Goal: Information Seeking & Learning: Learn about a topic

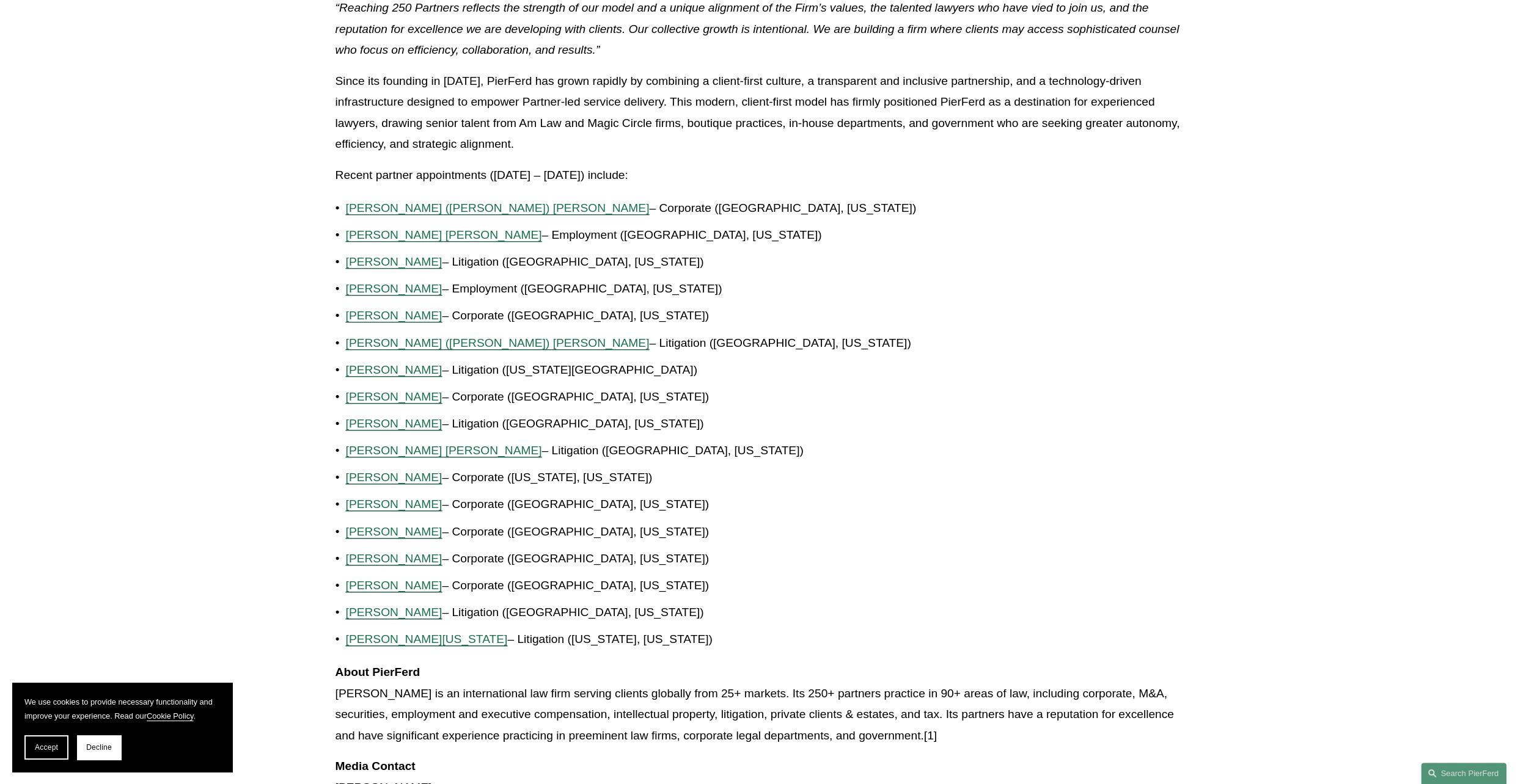
scroll to position [549, 0]
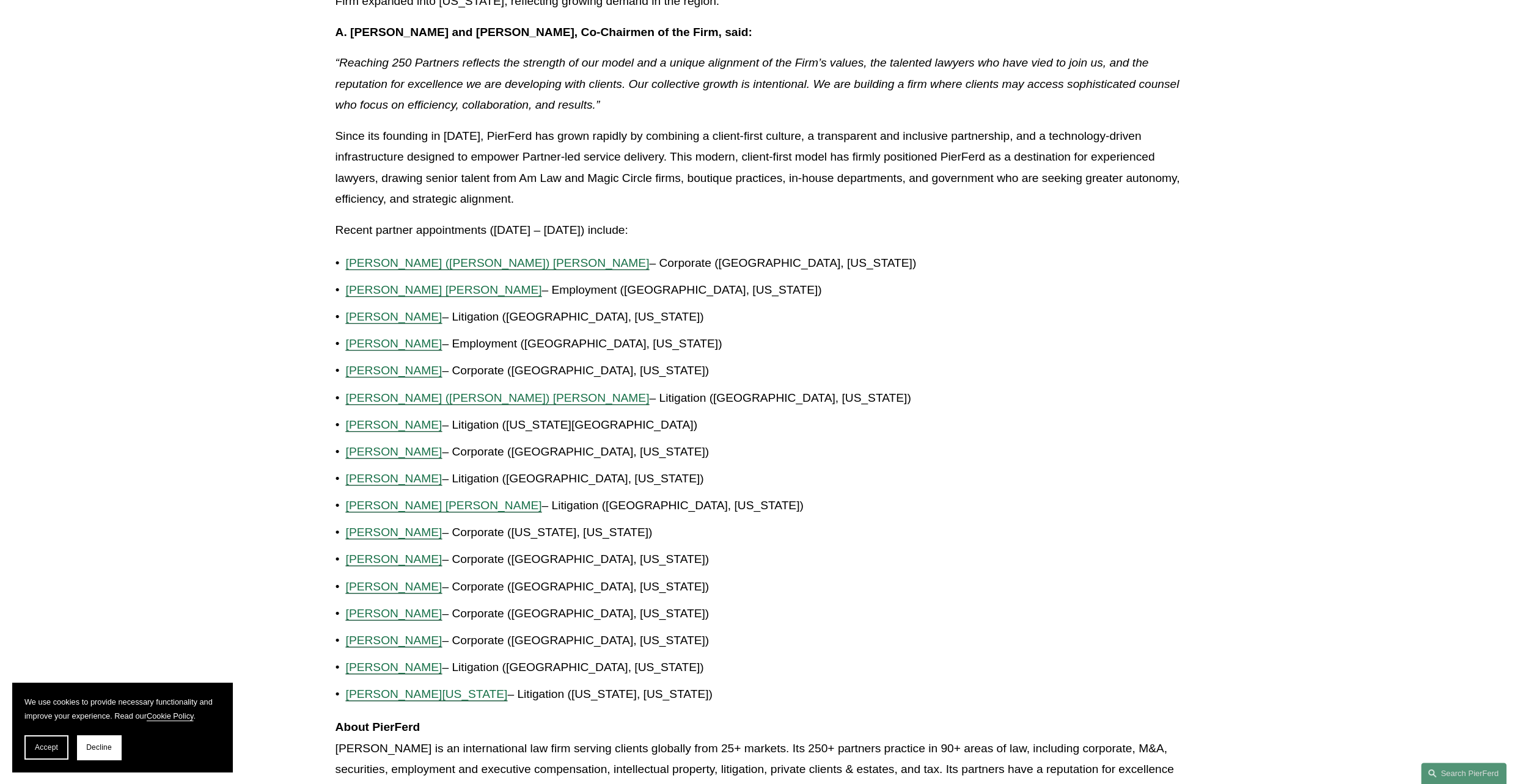
click at [392, 372] on span "Brian Connelly" at bounding box center [394, 370] width 97 height 13
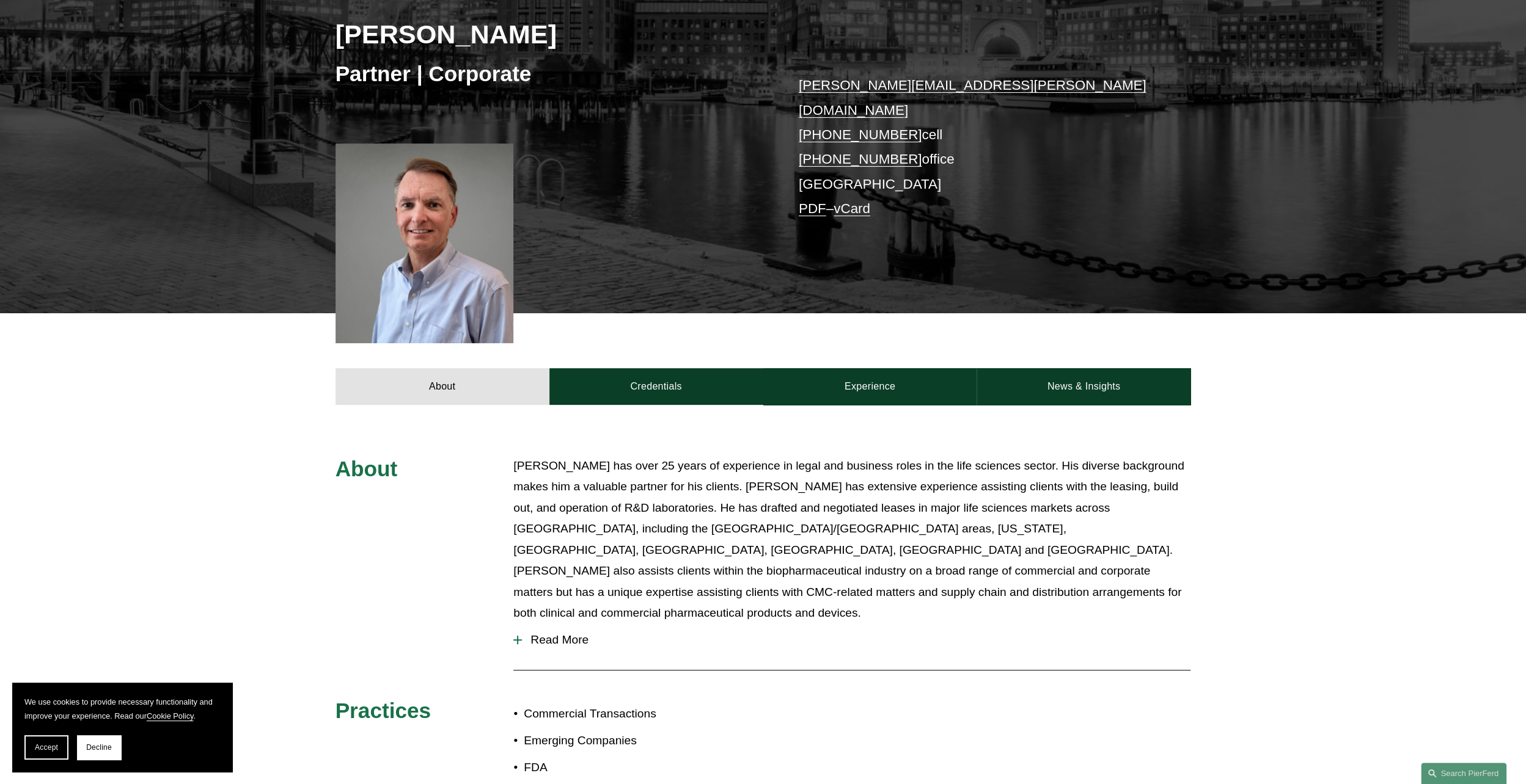
scroll to position [366, 0]
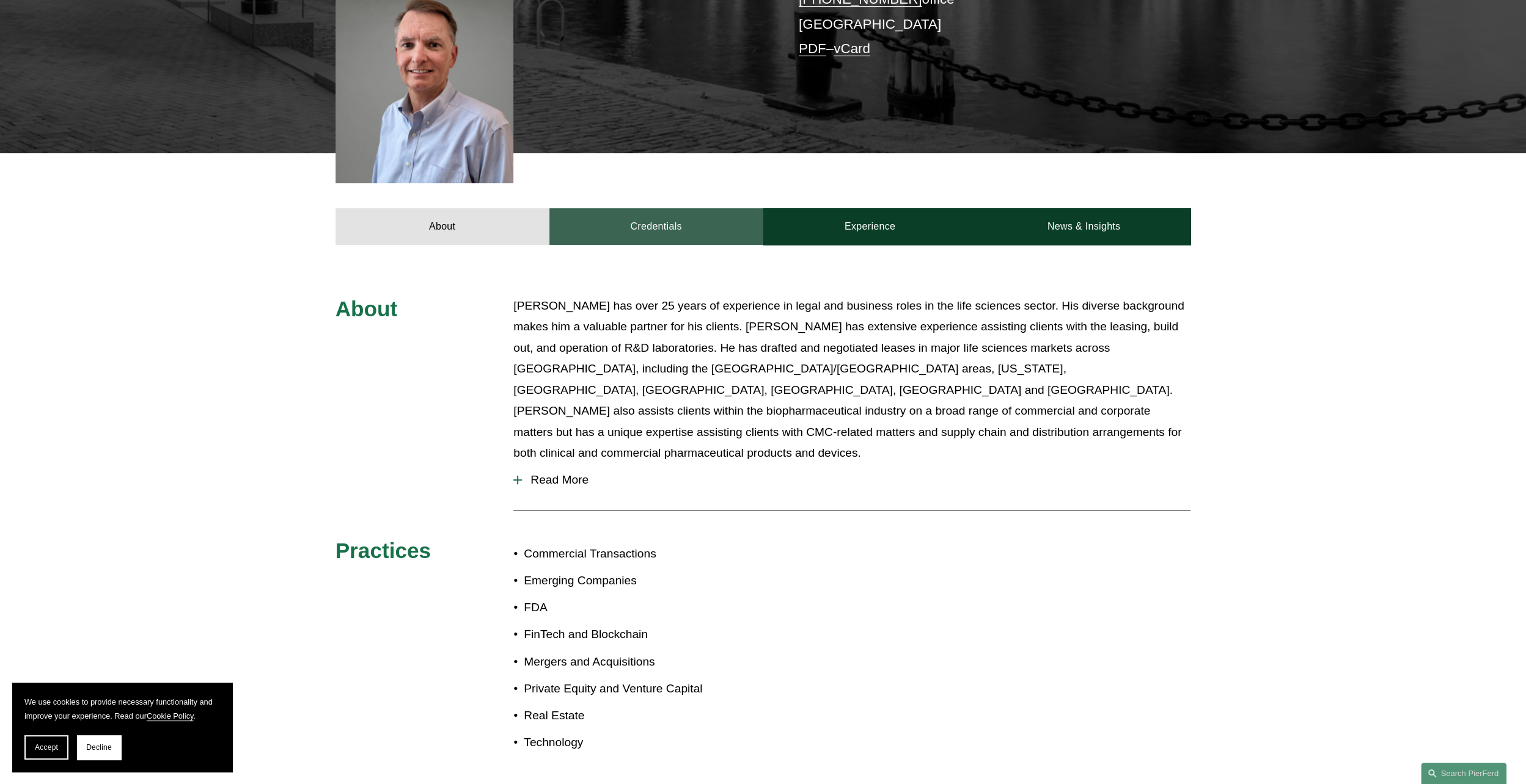
click at [655, 208] on link "Credentials" at bounding box center [656, 227] width 214 height 37
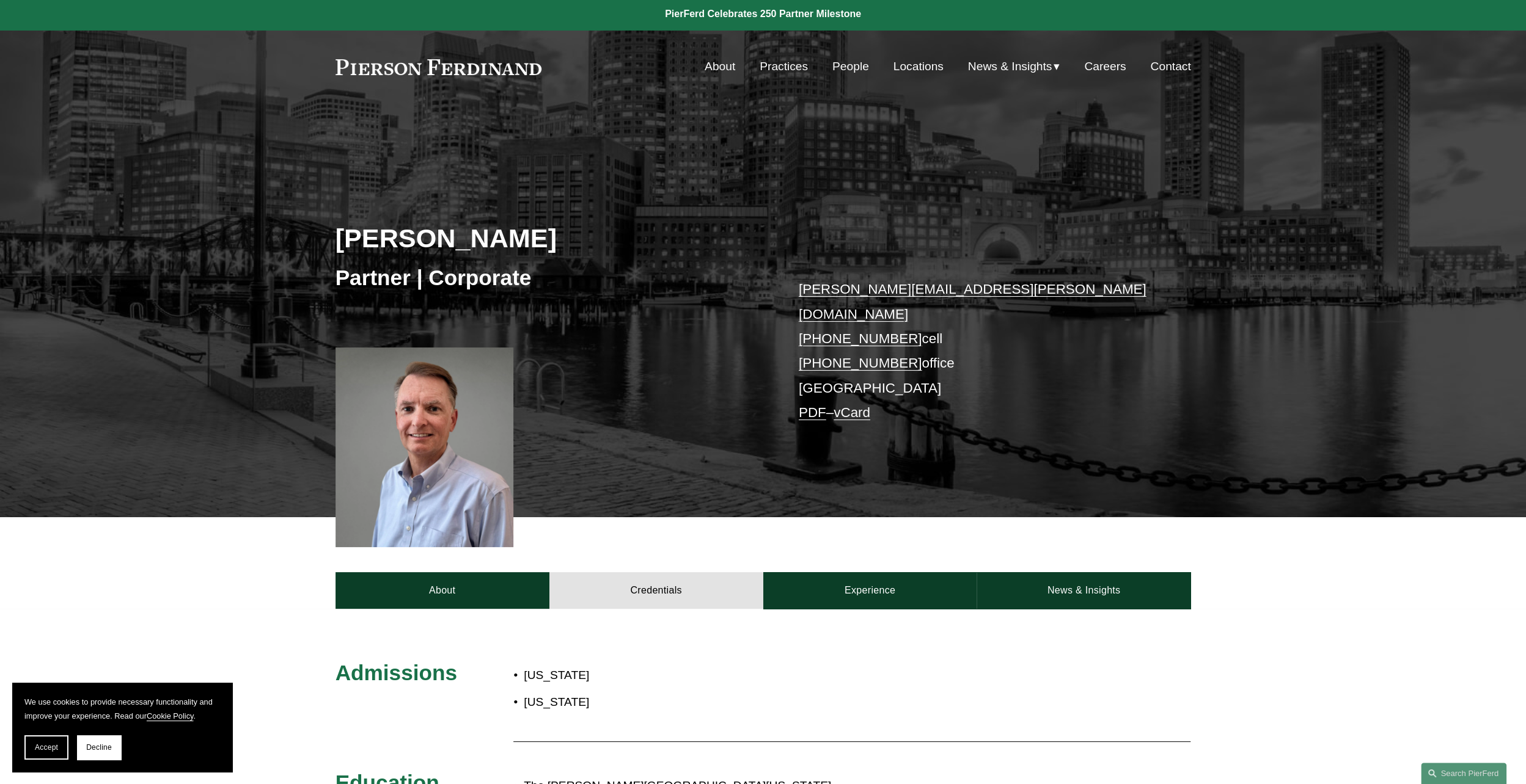
scroll to position [0, 0]
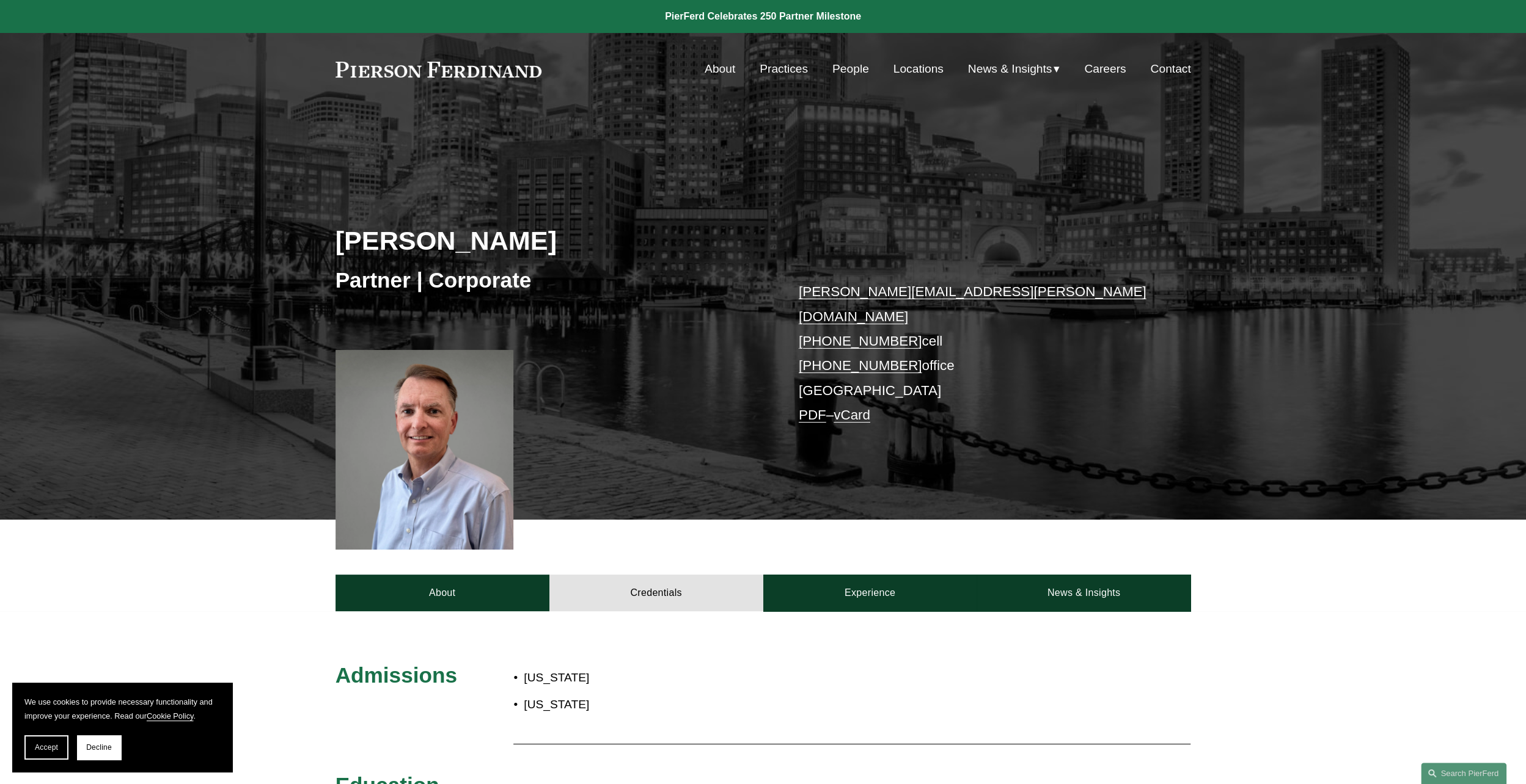
click at [859, 68] on link "People" at bounding box center [851, 69] width 37 height 23
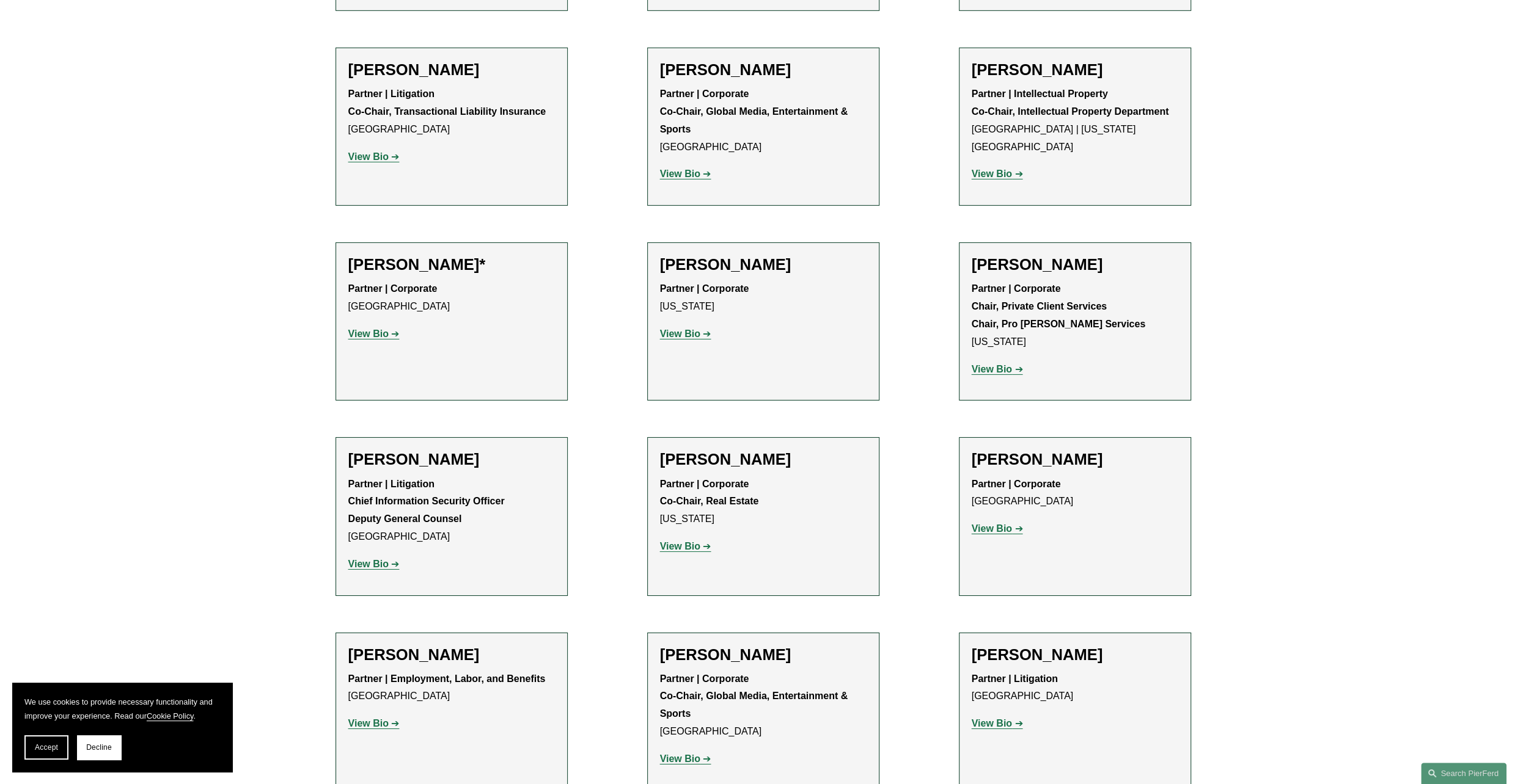
scroll to position [13132, 0]
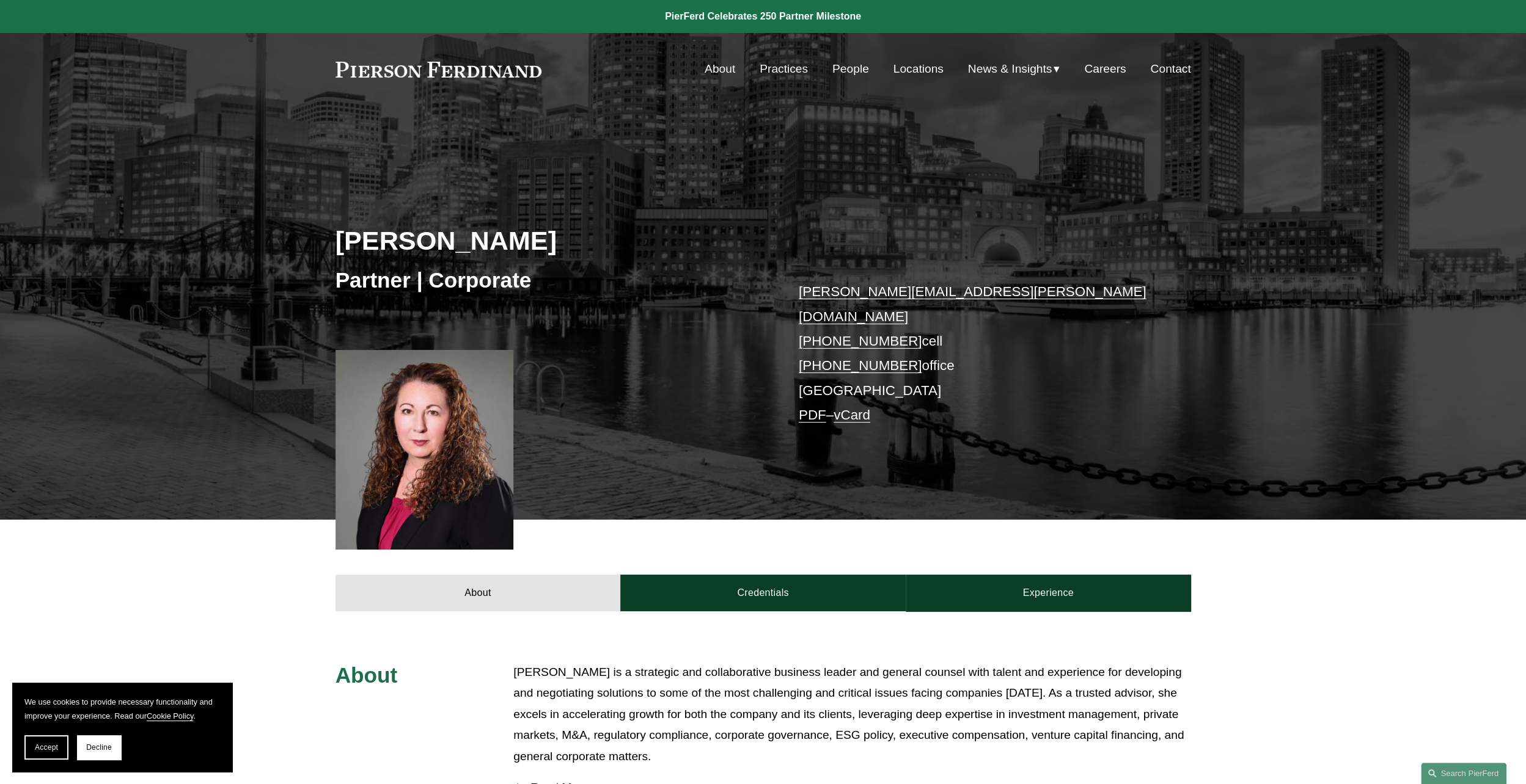
scroll to position [306, 0]
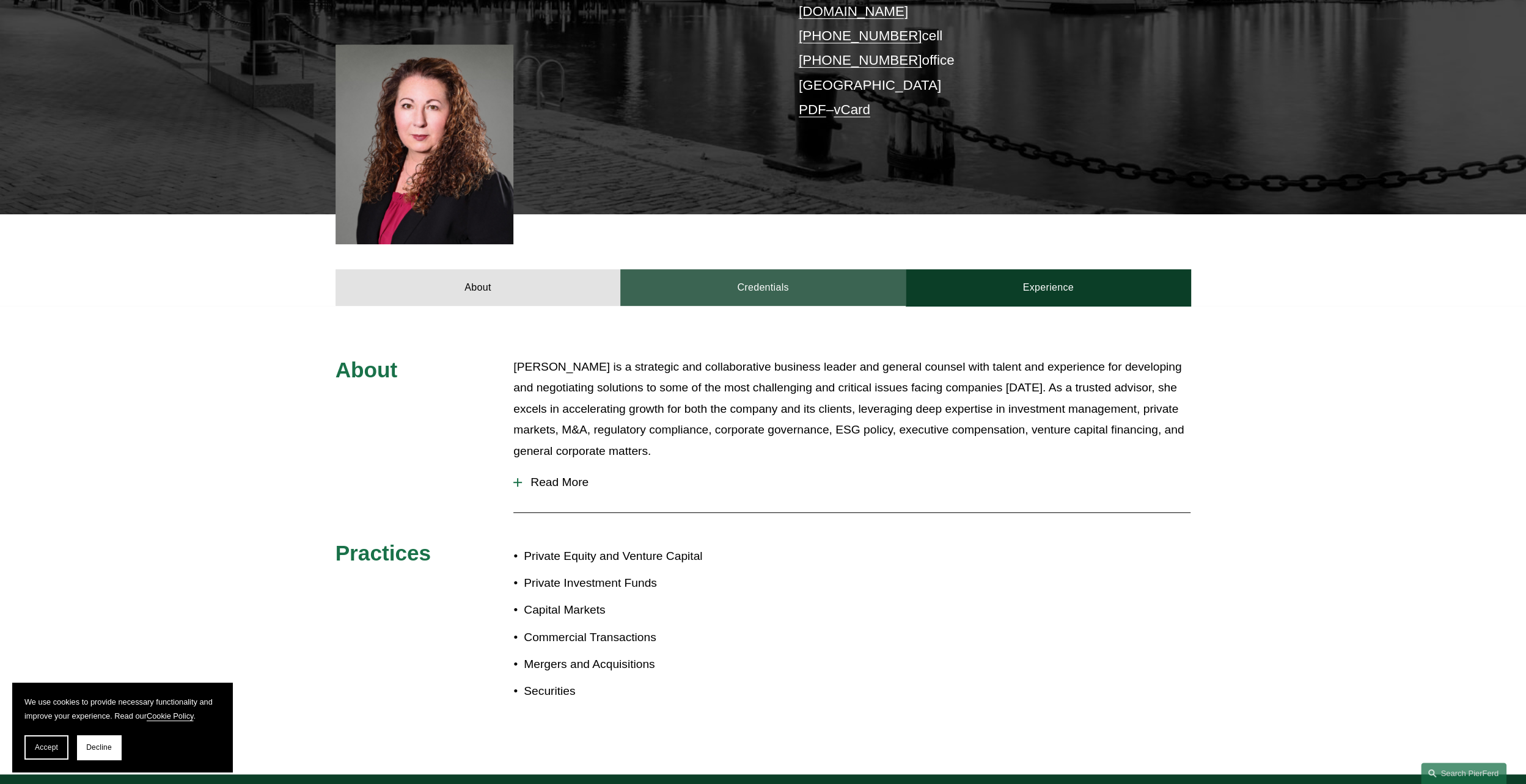
click at [746, 273] on link "Credentials" at bounding box center [763, 288] width 286 height 37
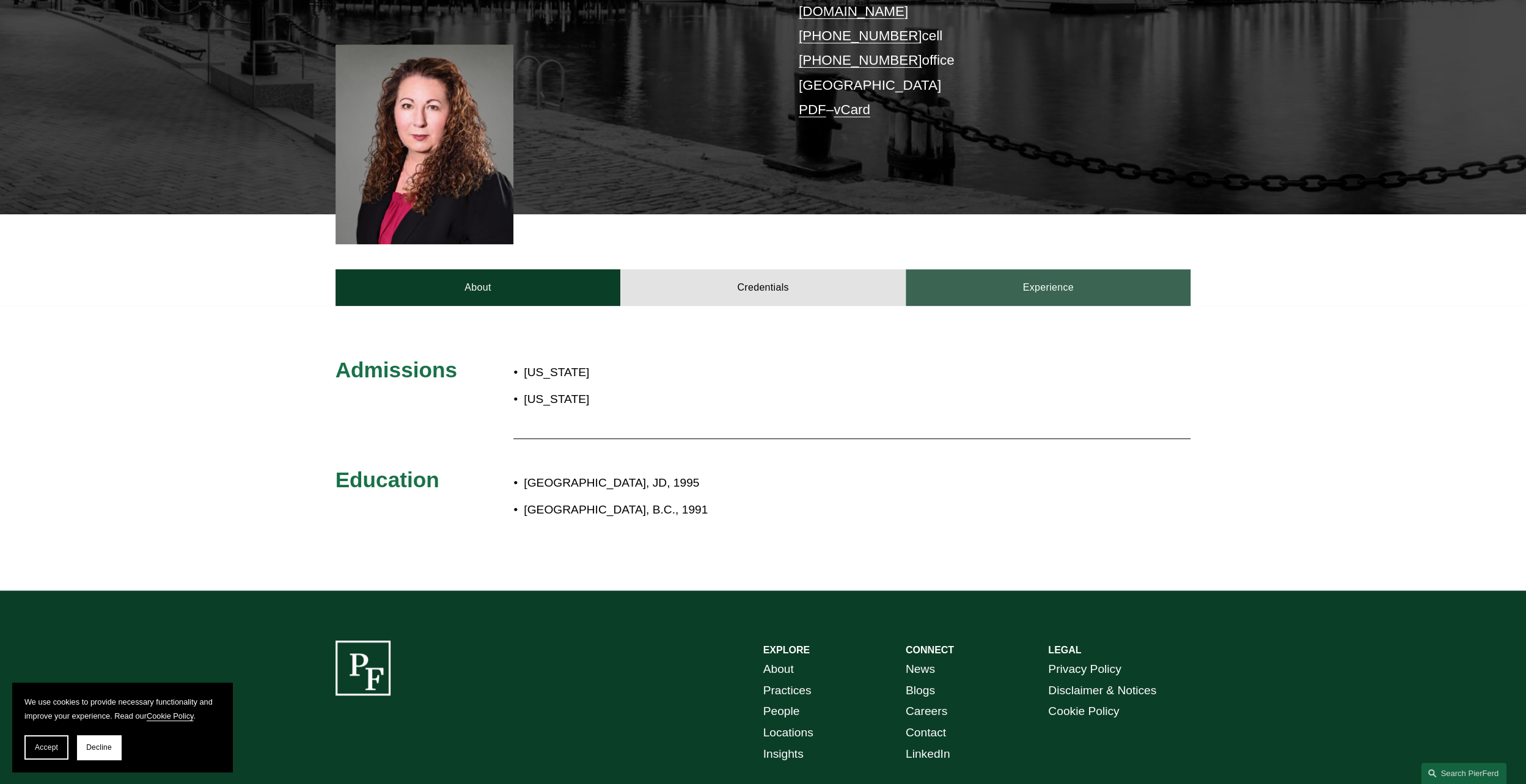
click at [1050, 270] on link "Experience" at bounding box center [1049, 288] width 286 height 37
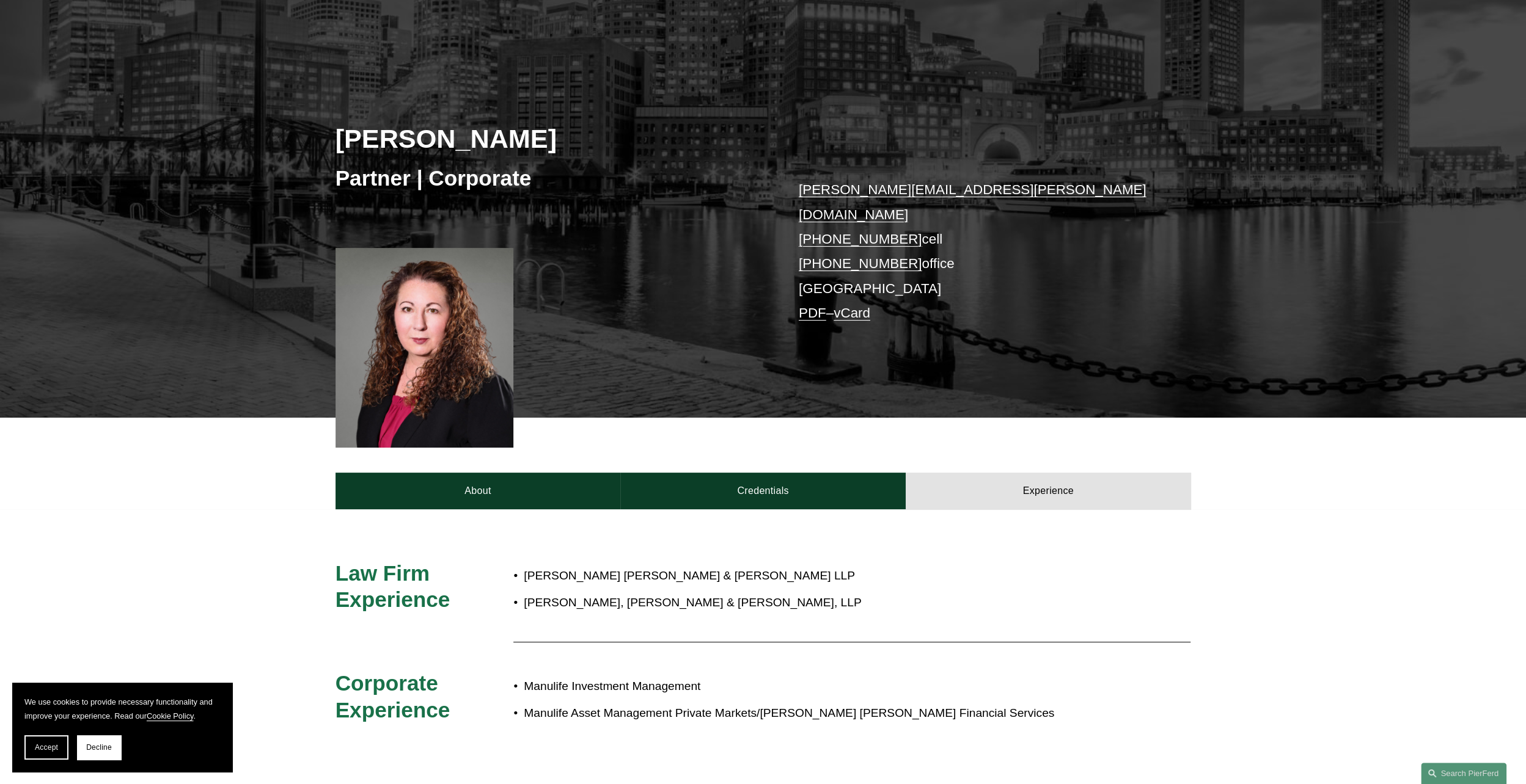
scroll to position [0, 0]
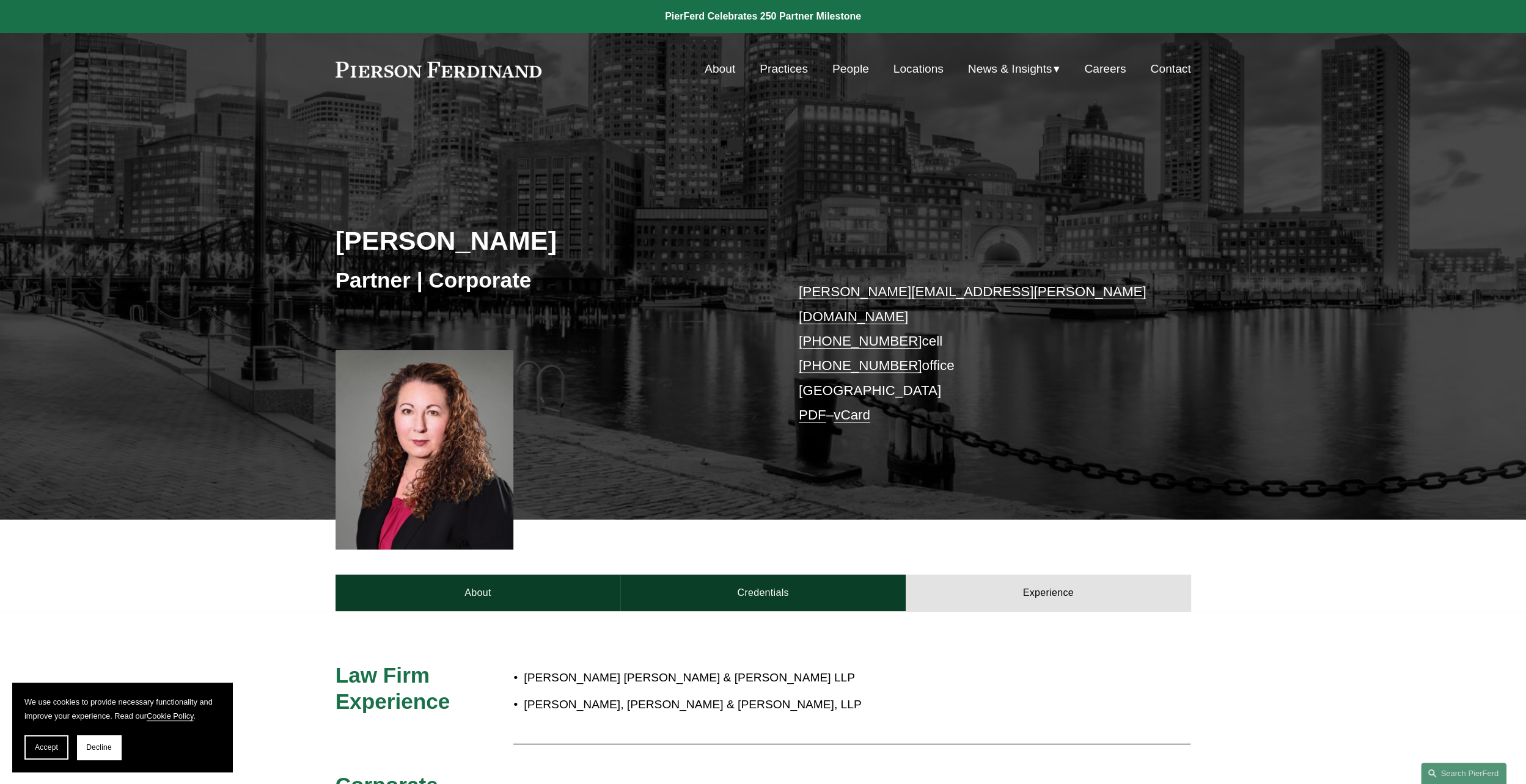
click at [914, 71] on link "Locations" at bounding box center [919, 69] width 50 height 23
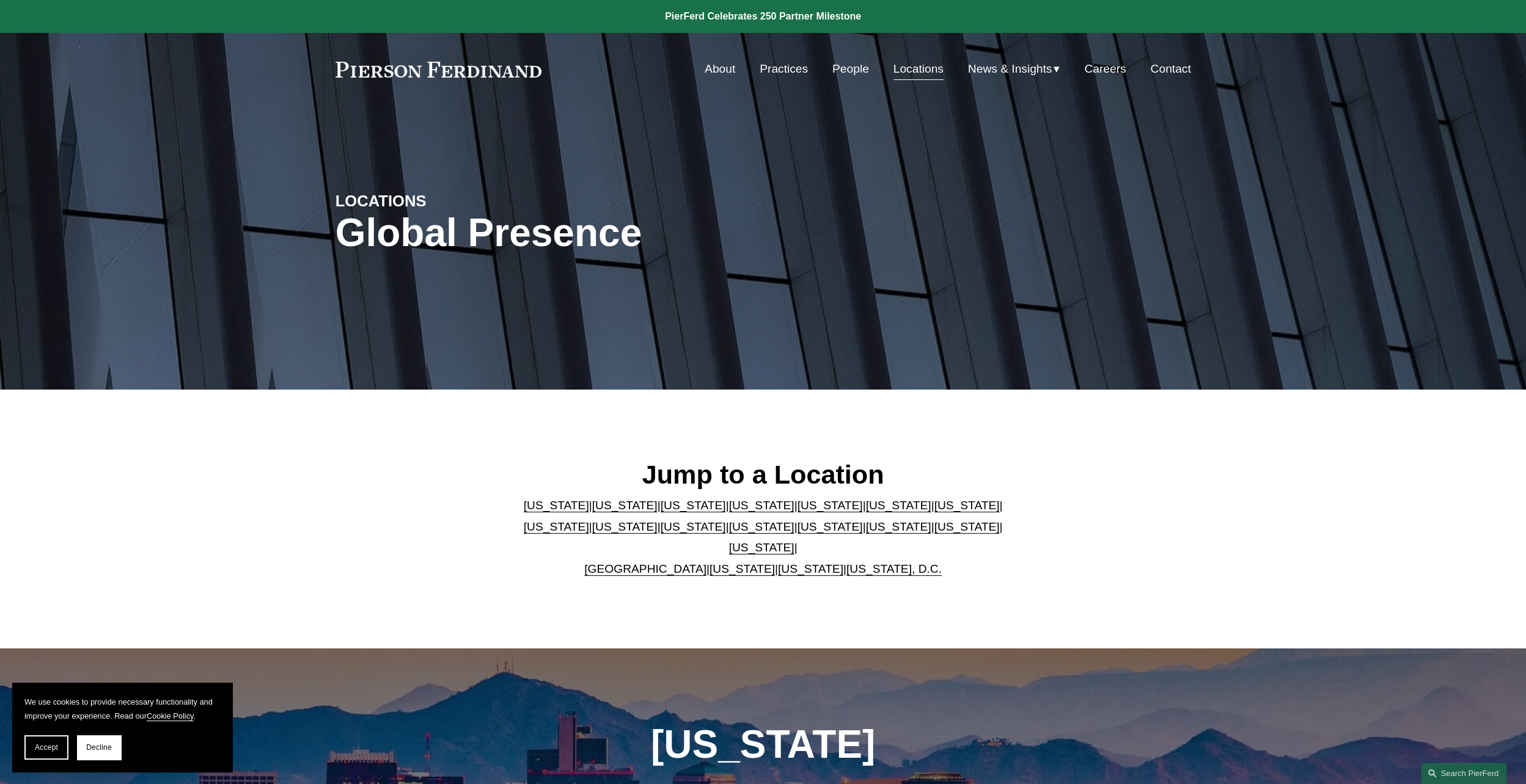
click at [589, 521] on link "[US_STATE]" at bounding box center [556, 527] width 66 height 13
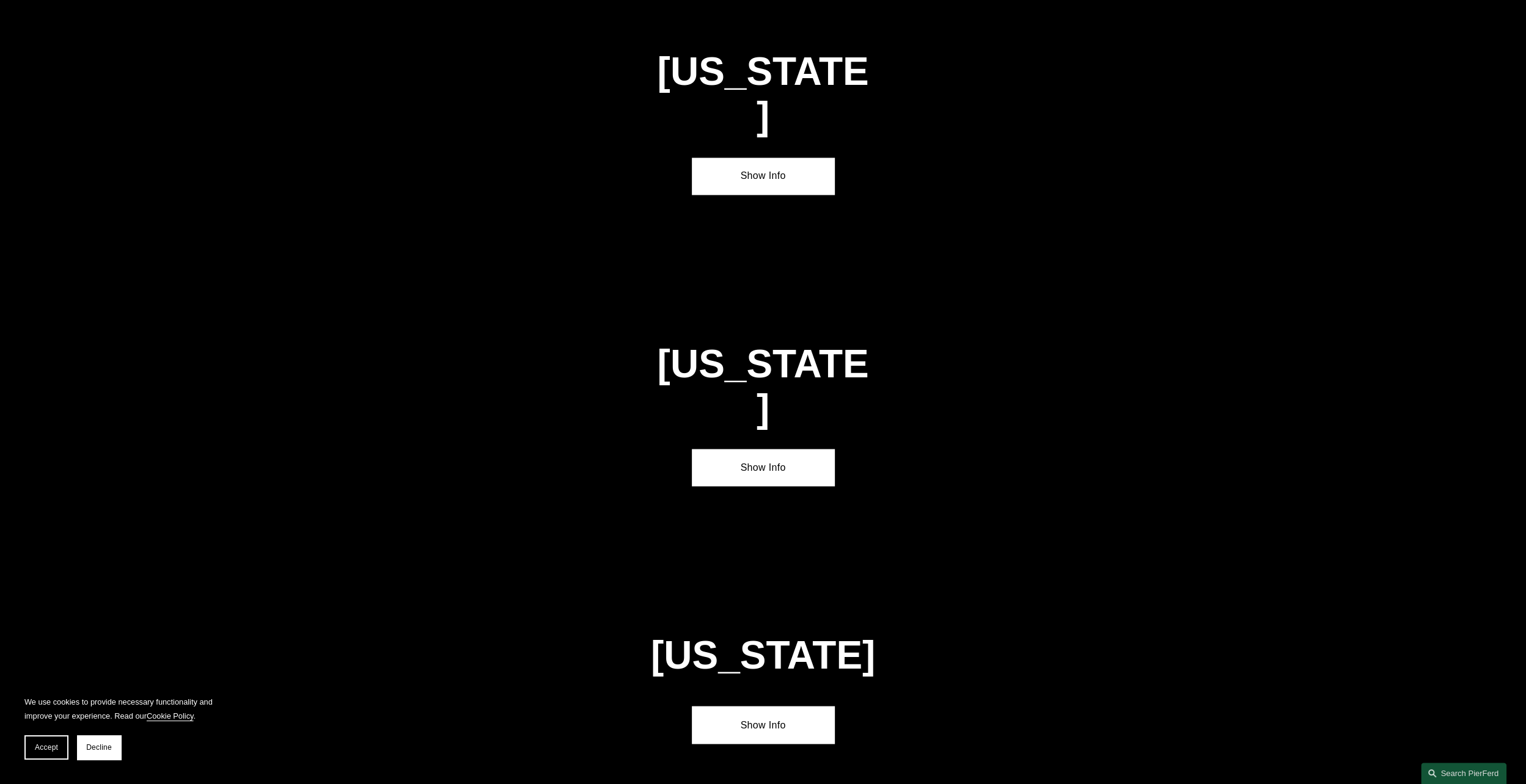
scroll to position [2451, 0]
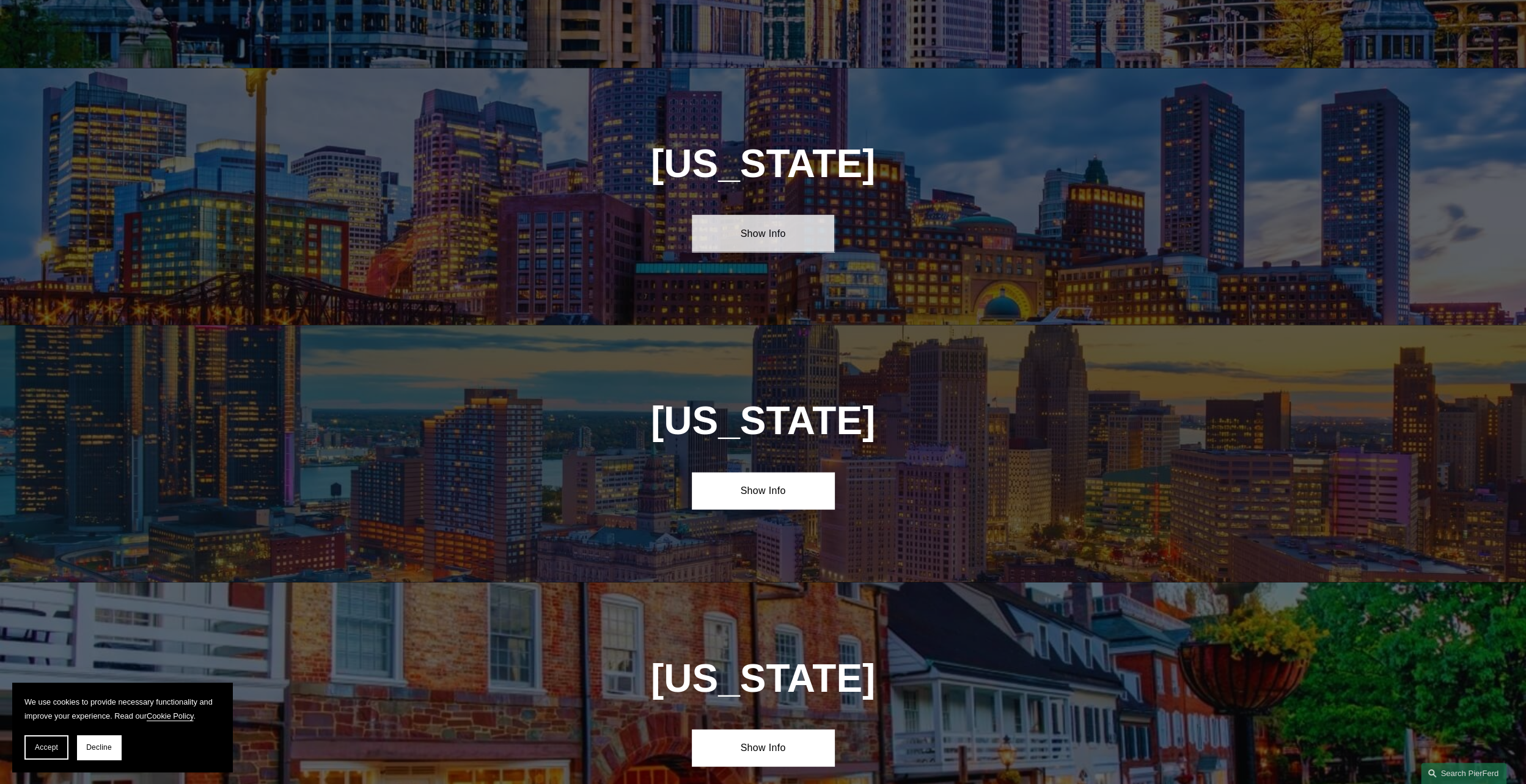
click at [781, 215] on link "Show Info" at bounding box center [763, 233] width 142 height 37
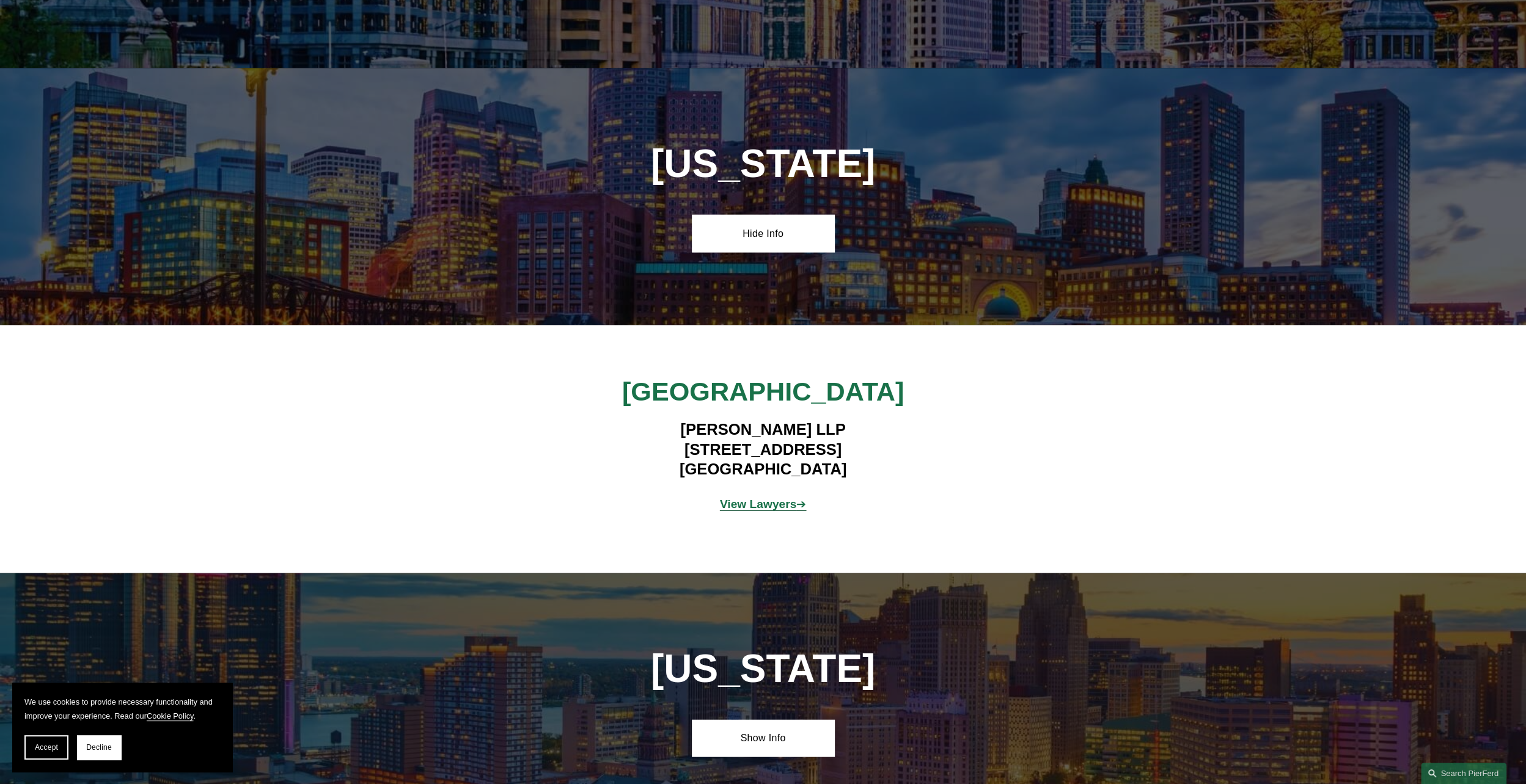
click at [777, 498] on strong "View Lawyers" at bounding box center [759, 504] width 77 height 13
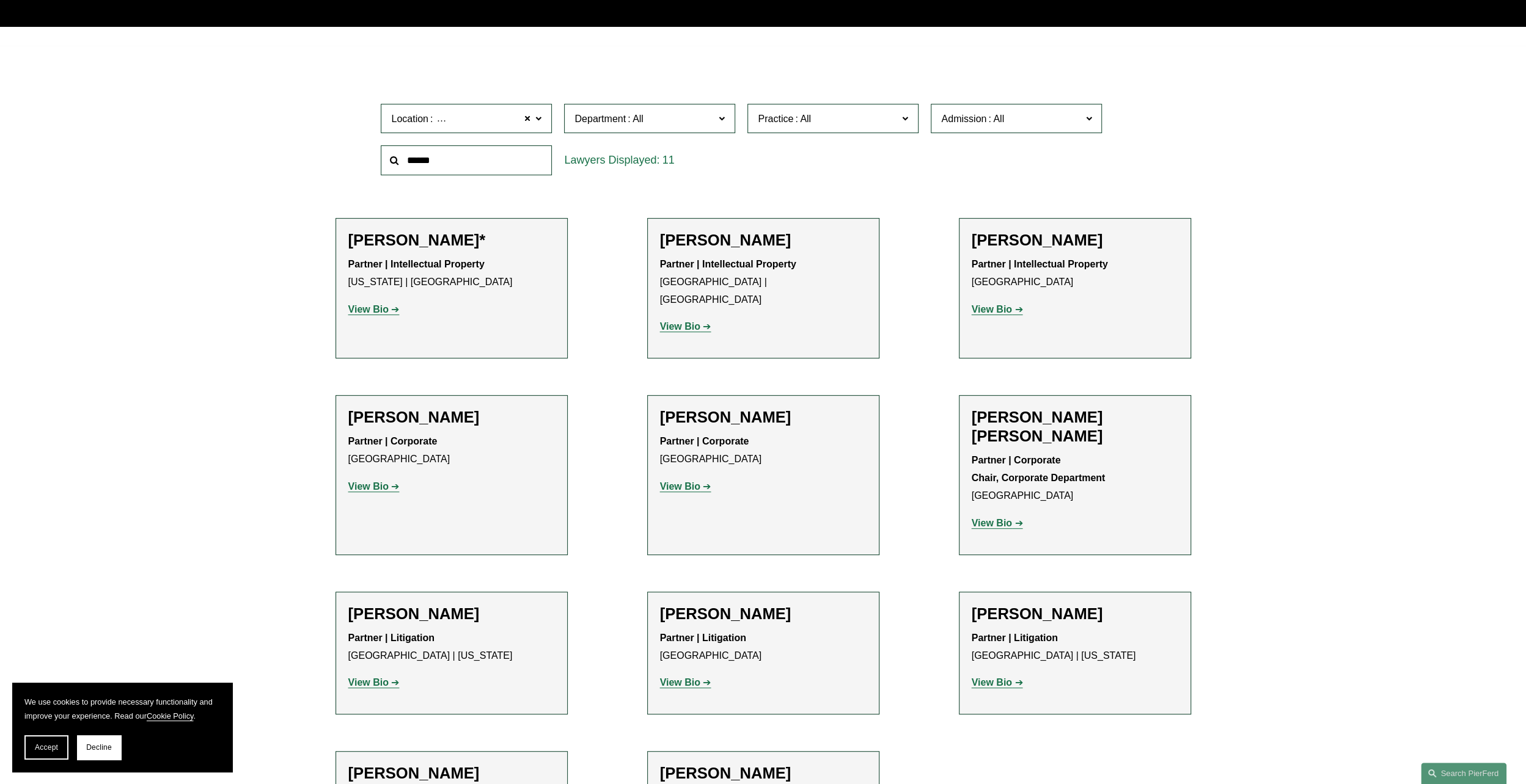
scroll to position [489, 0]
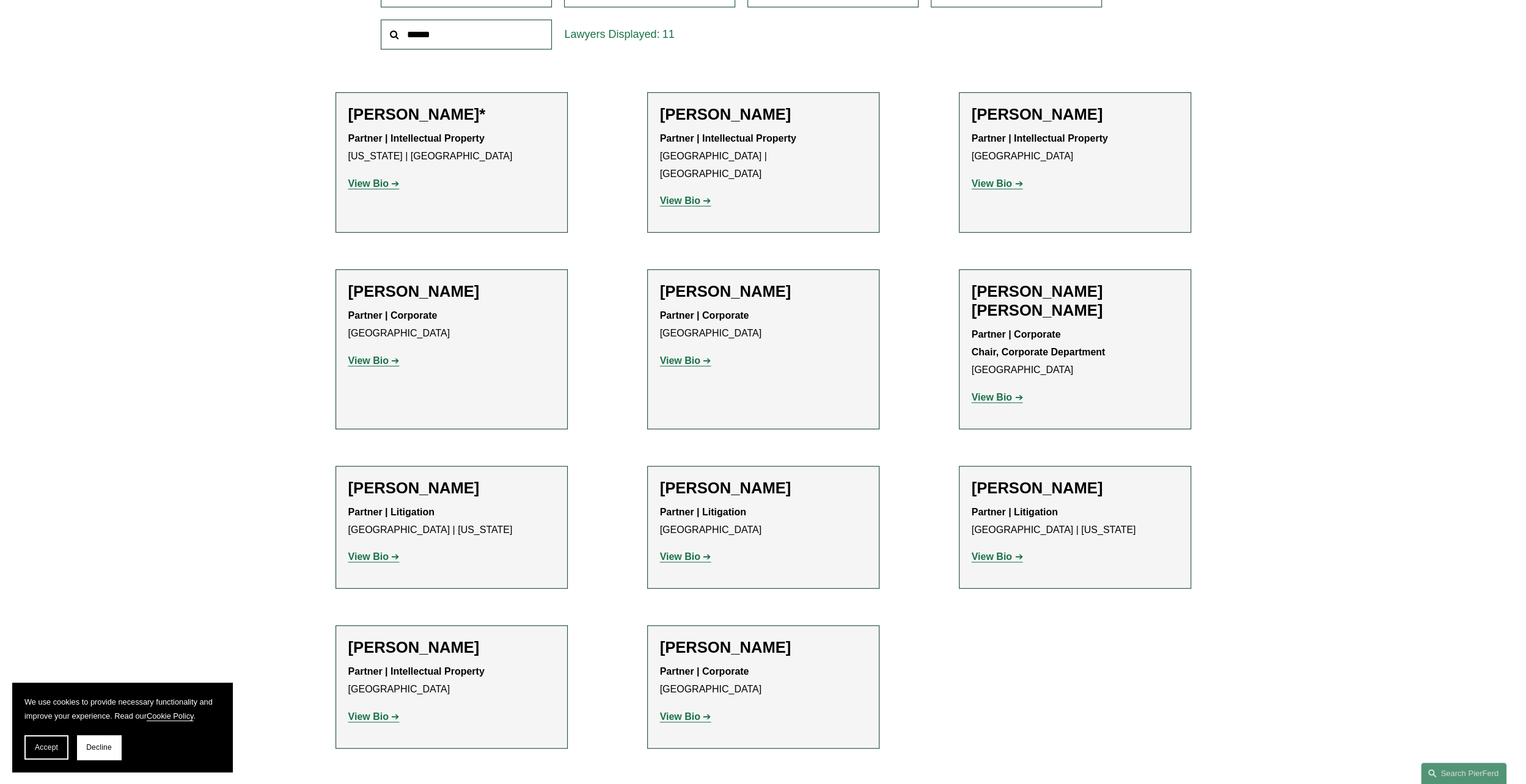
click at [984, 392] on strong "View Bio" at bounding box center [992, 397] width 40 height 10
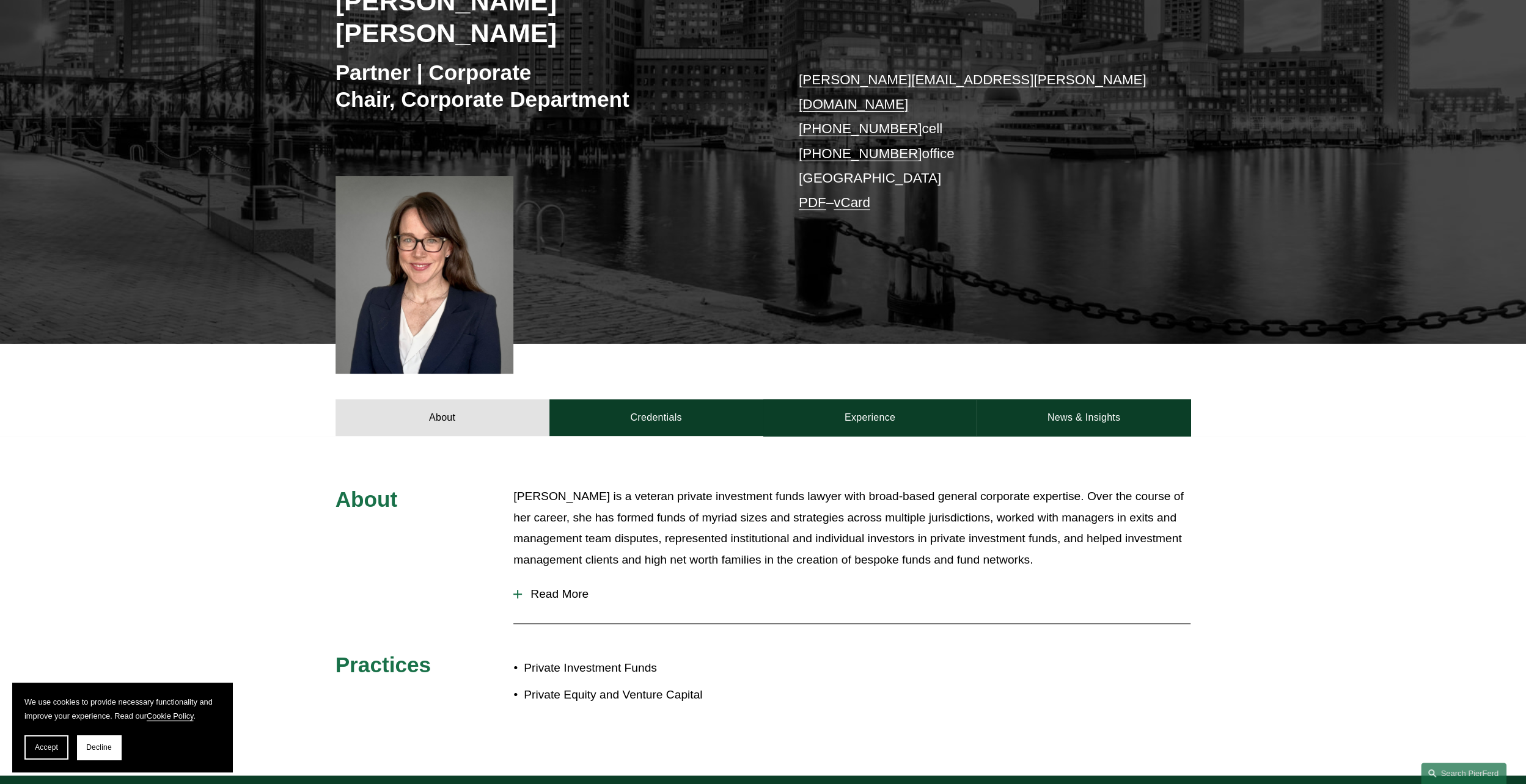
scroll to position [306, 0]
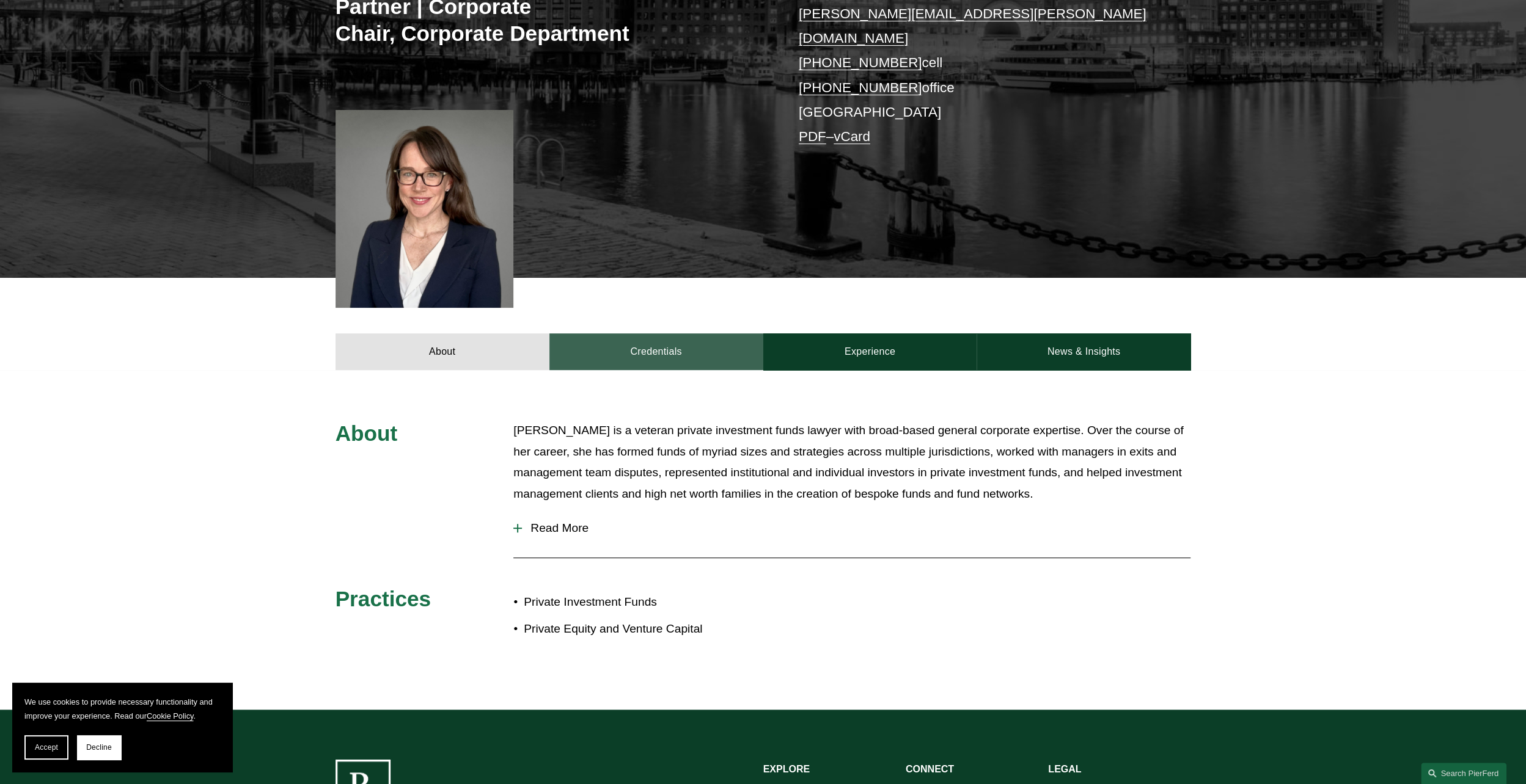
click at [660, 333] on link "Credentials" at bounding box center [656, 352] width 214 height 37
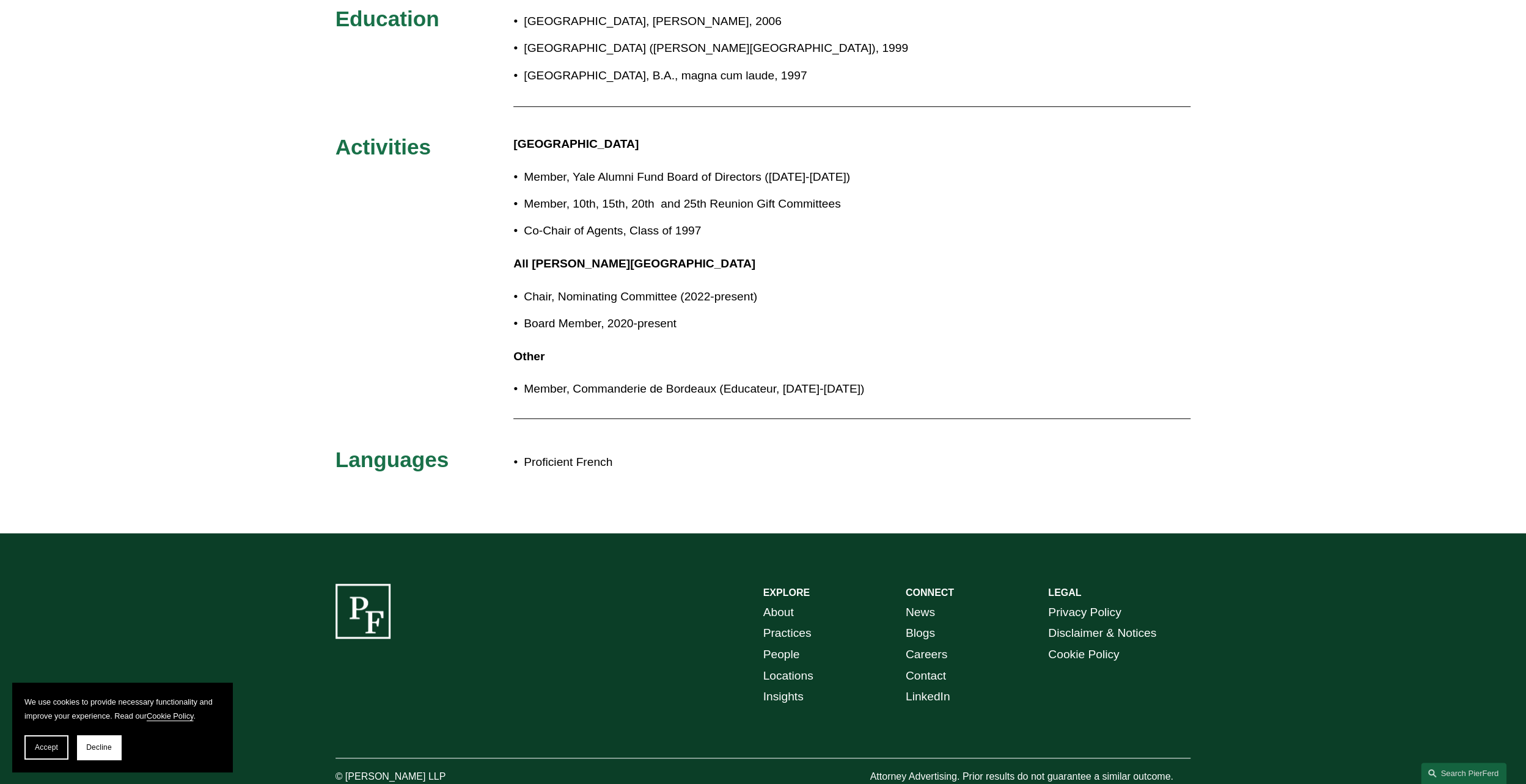
scroll to position [366, 0]
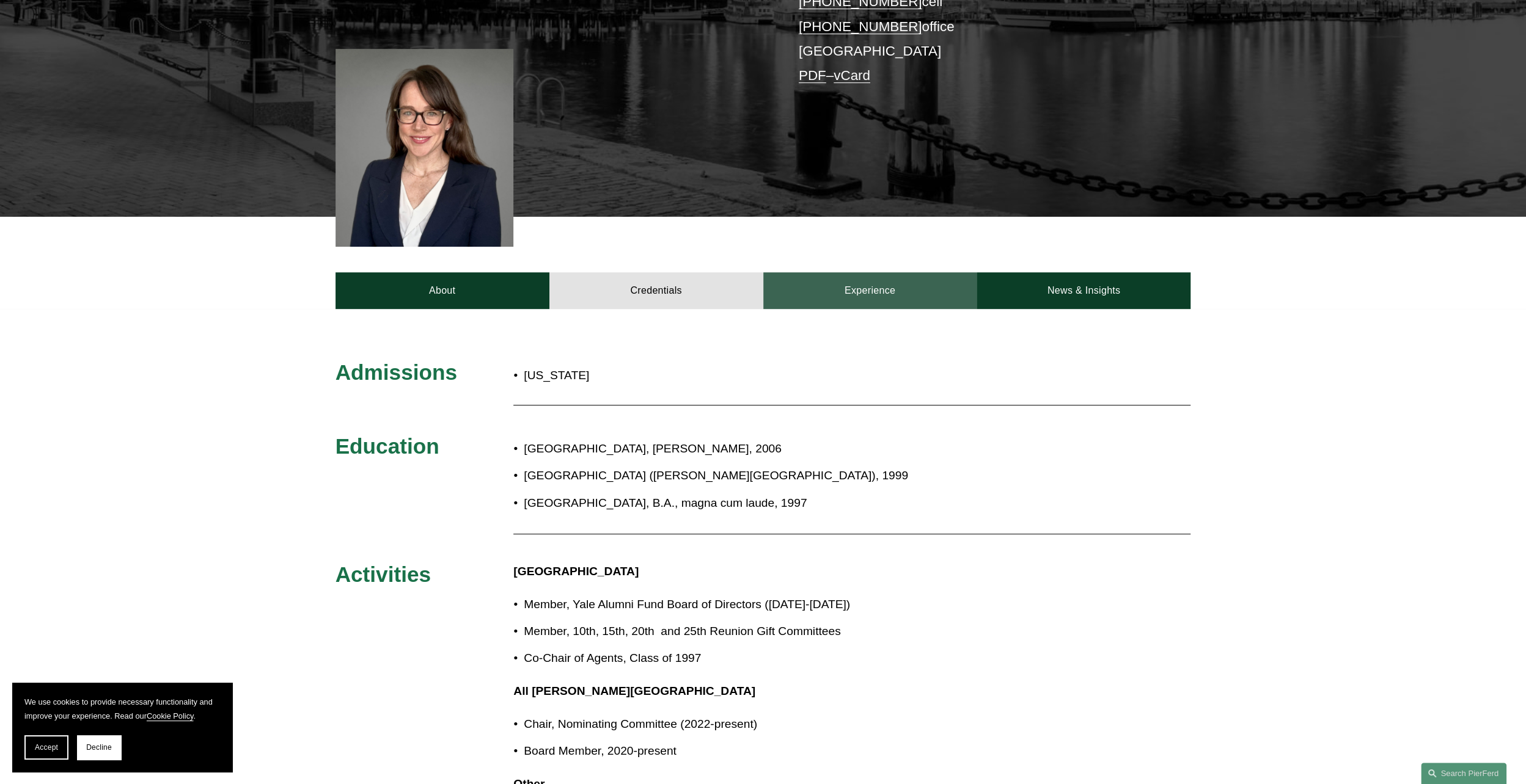
click at [876, 273] on link "Experience" at bounding box center [870, 291] width 214 height 37
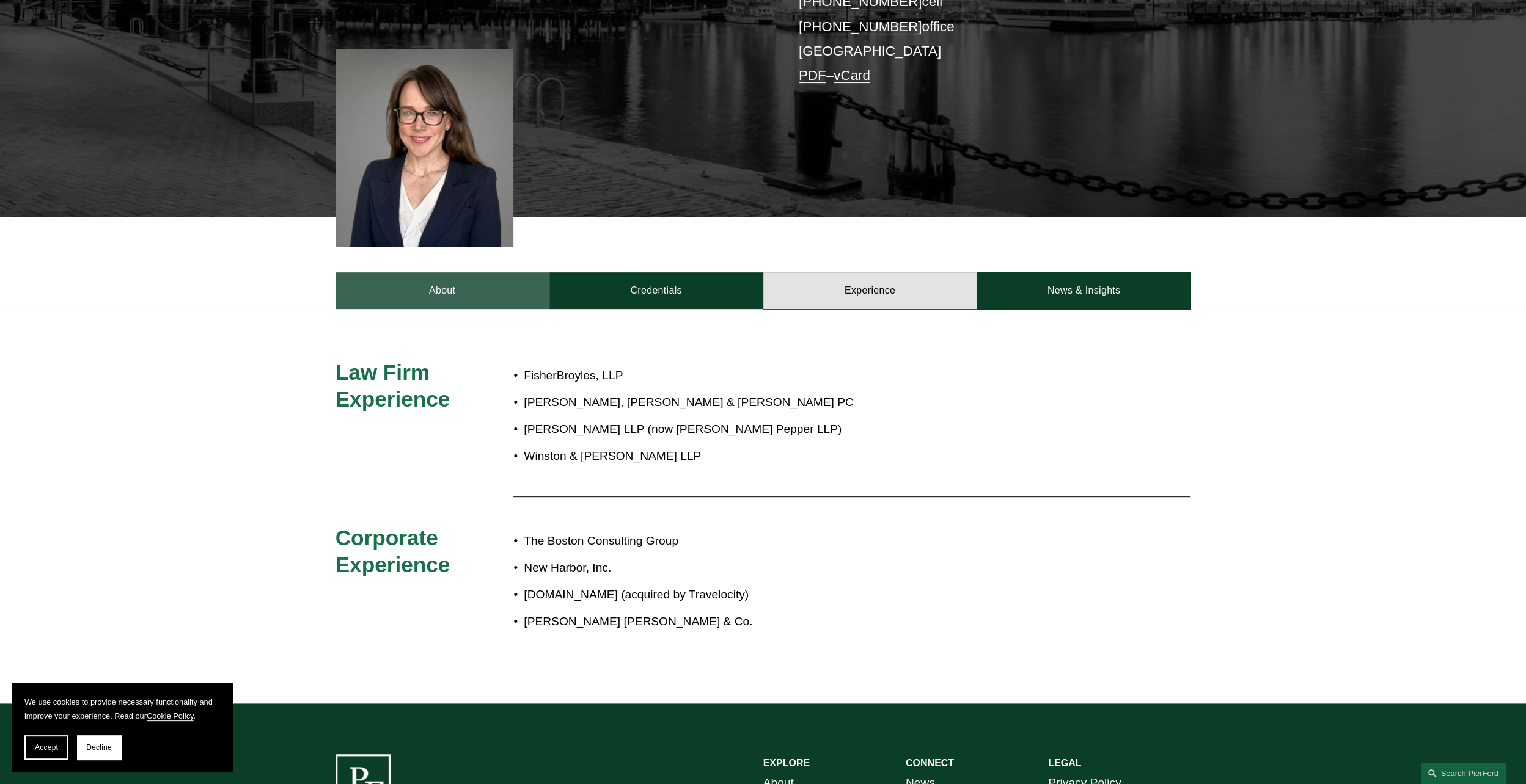
click at [467, 273] on link "About" at bounding box center [442, 291] width 214 height 37
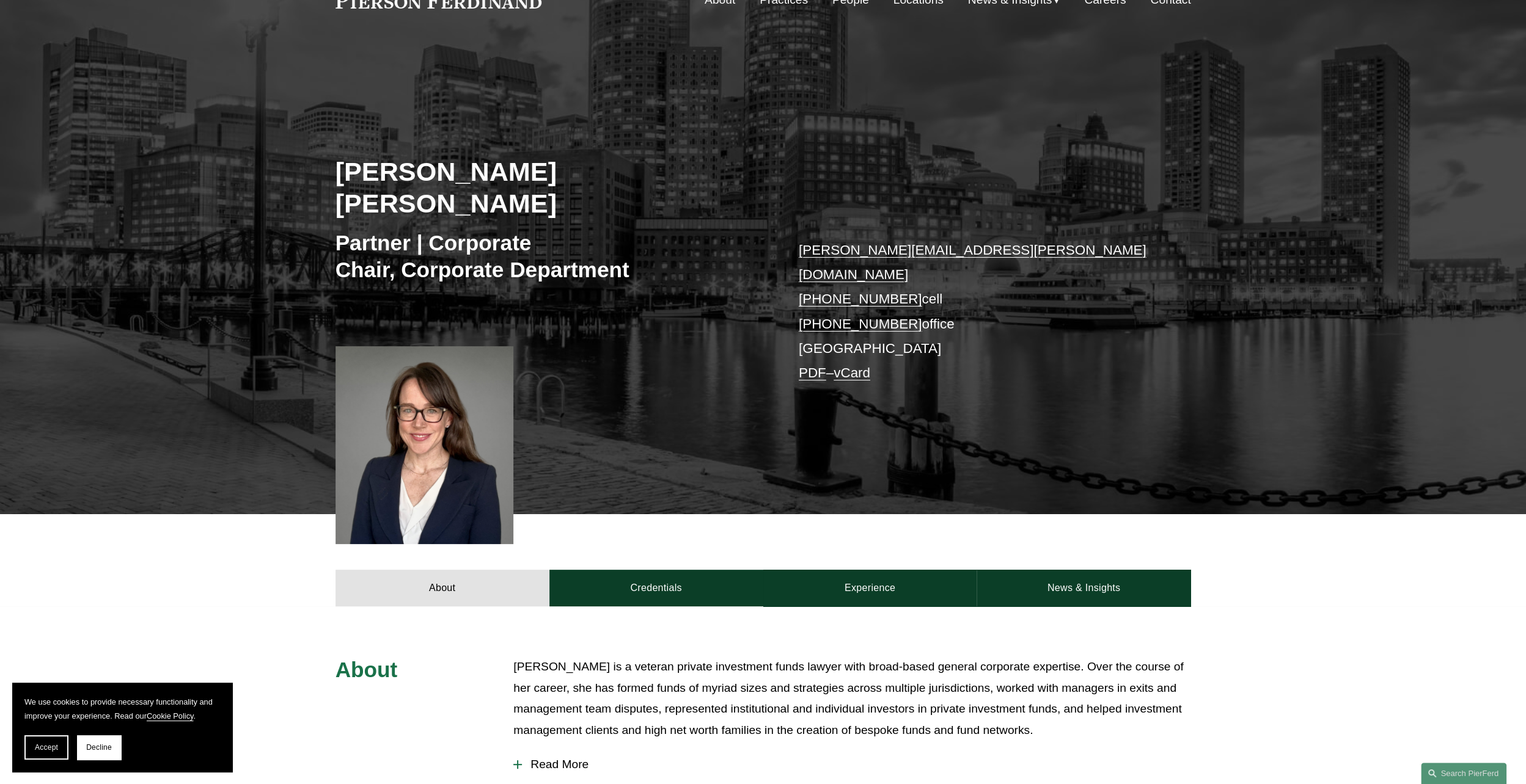
scroll to position [0, 0]
